Goal: Information Seeking & Learning: Check status

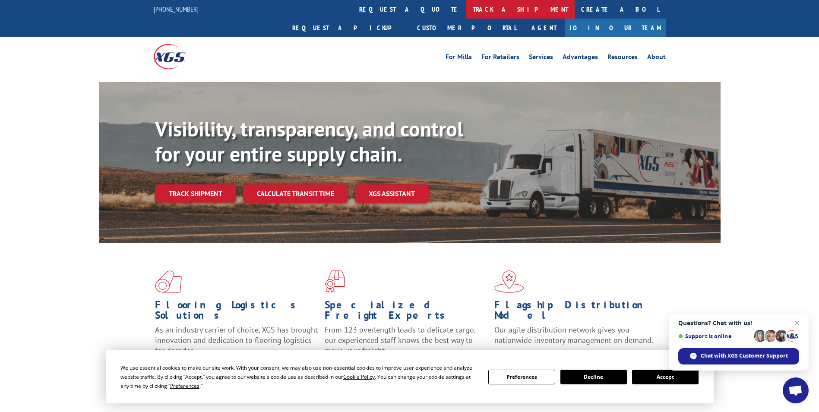
click at [466, 12] on link "track a shipment" at bounding box center [520, 9] width 108 height 19
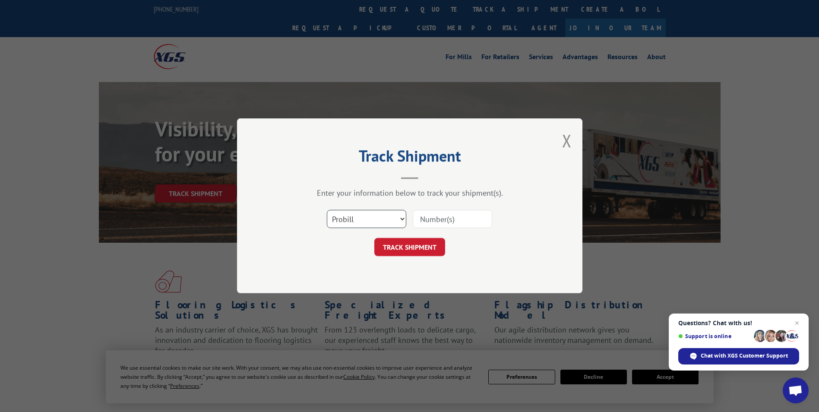
click at [356, 216] on select "Select category... Probill BOL PO" at bounding box center [366, 219] width 79 height 18
select select "bol"
click at [327, 210] on select "Select category... Probill BOL PO" at bounding box center [366, 219] width 79 height 18
click at [439, 221] on input at bounding box center [452, 219] width 79 height 18
paste input "7032398"
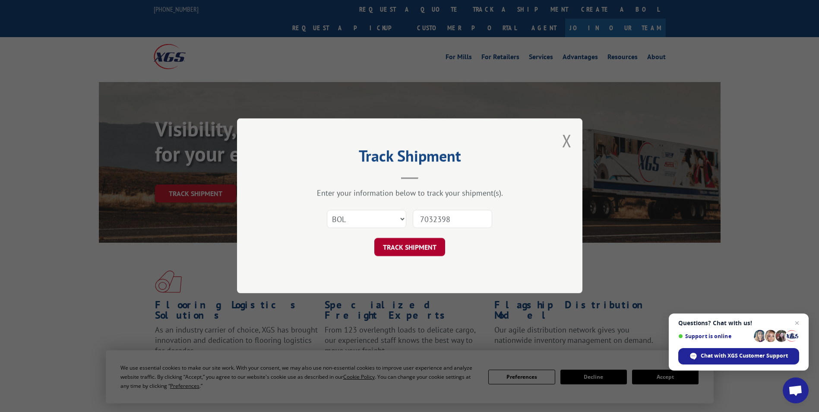
type input "7032398"
click at [426, 252] on button "TRACK SHIPMENT" at bounding box center [409, 247] width 71 height 18
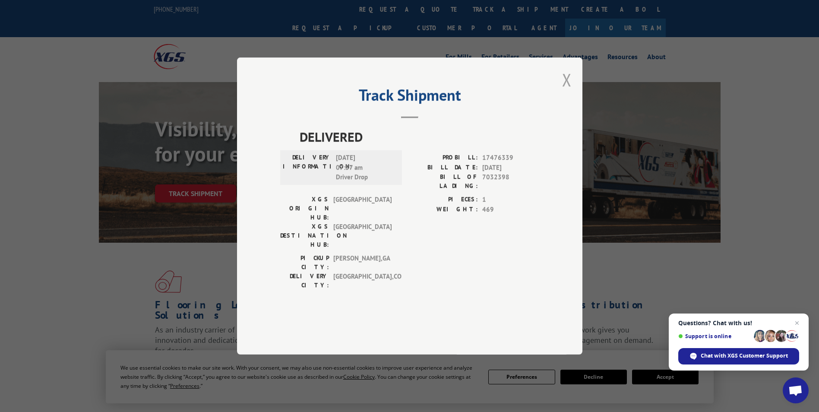
click at [566, 91] on button "Close modal" at bounding box center [566, 79] width 9 height 23
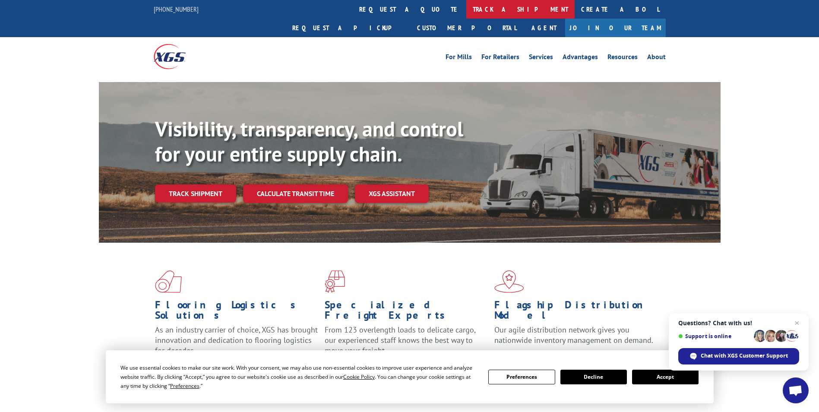
click at [466, 9] on link "track a shipment" at bounding box center [520, 9] width 108 height 19
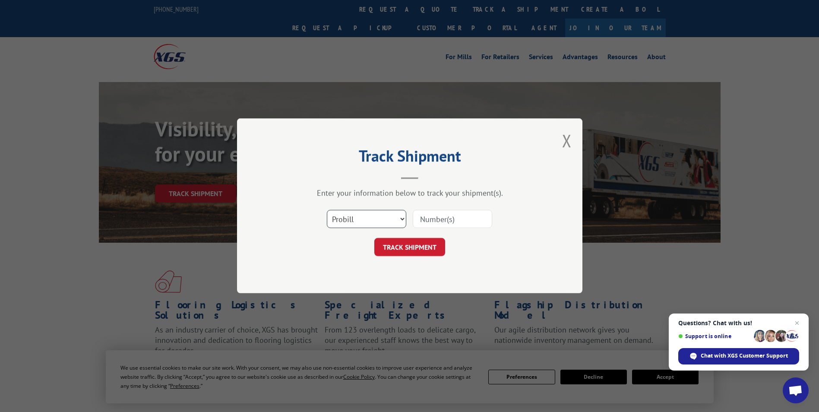
click at [347, 215] on select "Select category... Probill BOL PO" at bounding box center [366, 219] width 79 height 18
select select "bol"
click at [327, 210] on select "Select category... Probill BOL PO" at bounding box center [366, 219] width 79 height 18
click at [421, 219] on input at bounding box center [452, 219] width 79 height 18
paste input "5433333"
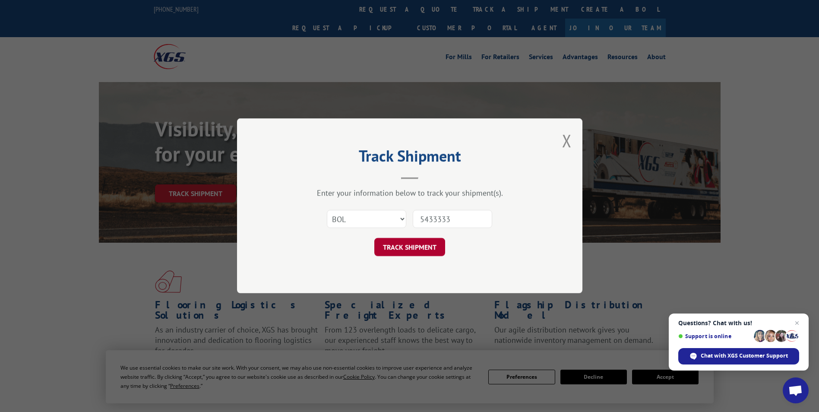
type input "5433333"
click at [416, 249] on button "TRACK SHIPMENT" at bounding box center [409, 247] width 71 height 18
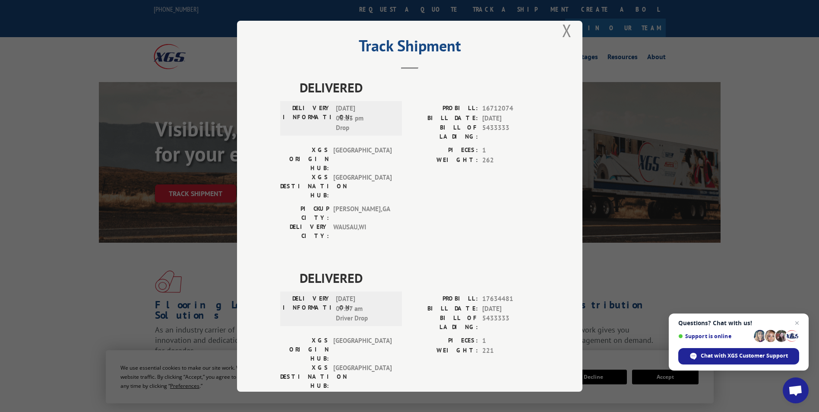
scroll to position [18, 0]
